Goal: Navigation & Orientation: Find specific page/section

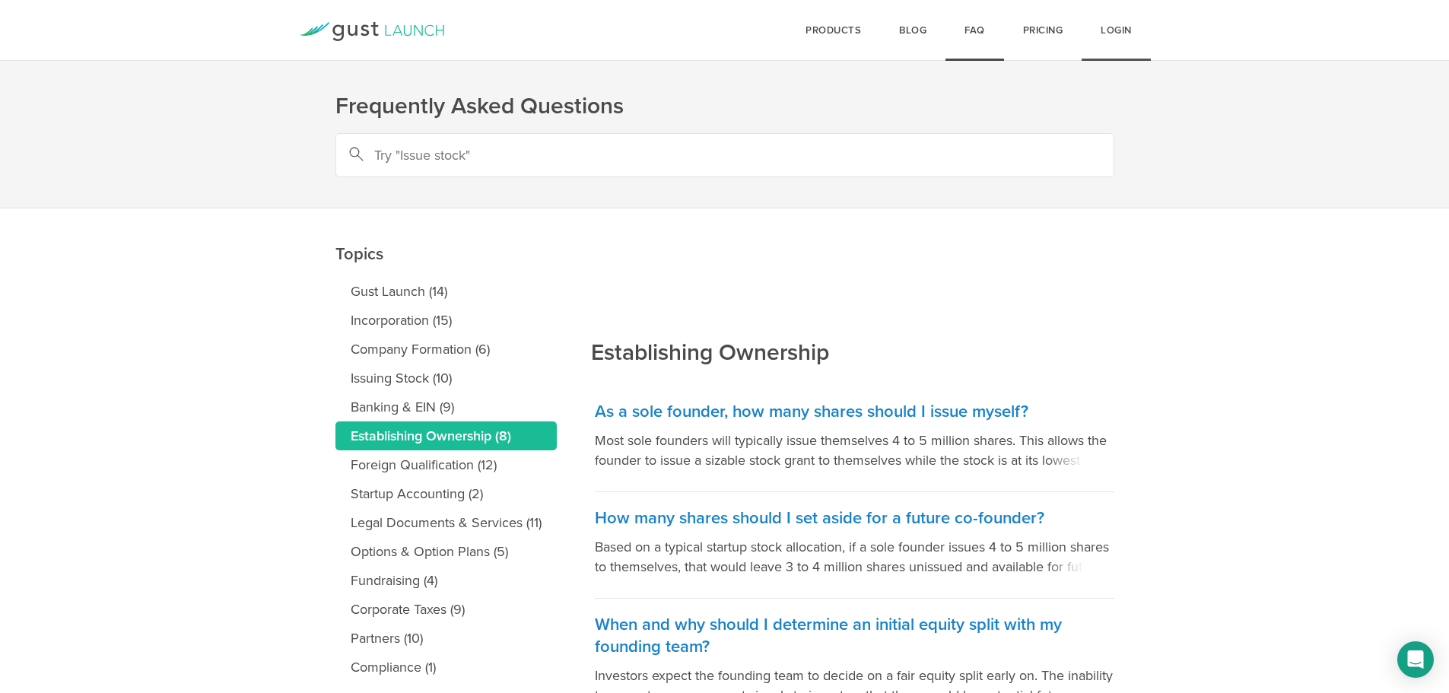
click at [716, 39] on link "Login" at bounding box center [1115, 30] width 69 height 61
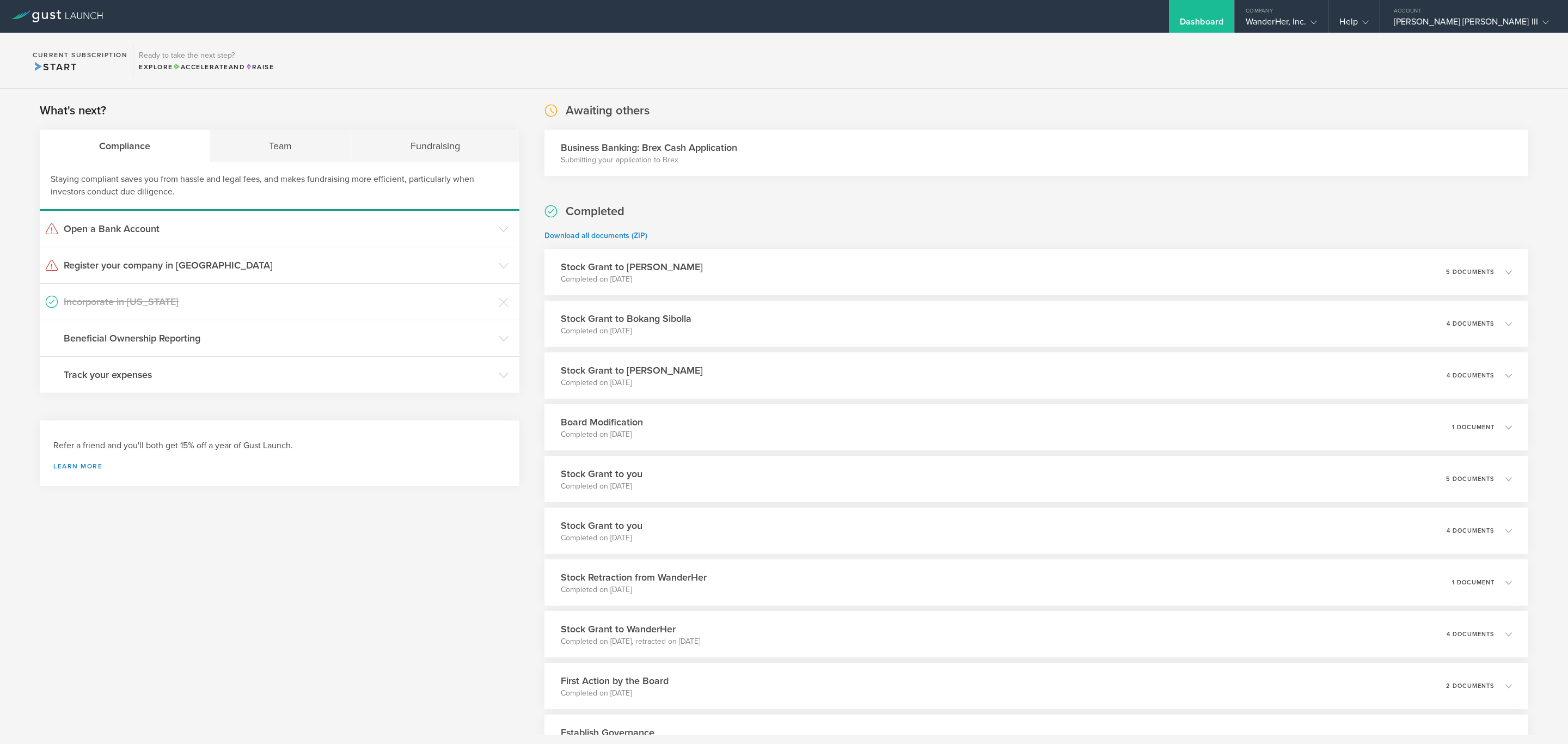
click at [649, 155] on p "Submitting your application to Brex" at bounding box center [649, 160] width 176 height 11
click at [773, 97] on div "What's next? Compliance Team Fundraising Staying compliant saves you from hassl…" at bounding box center [784, 485] width 1568 height 792
click at [703, 158] on p "Submitting your application to Brex" at bounding box center [649, 160] width 176 height 11
